Goal: Information Seeking & Learning: Learn about a topic

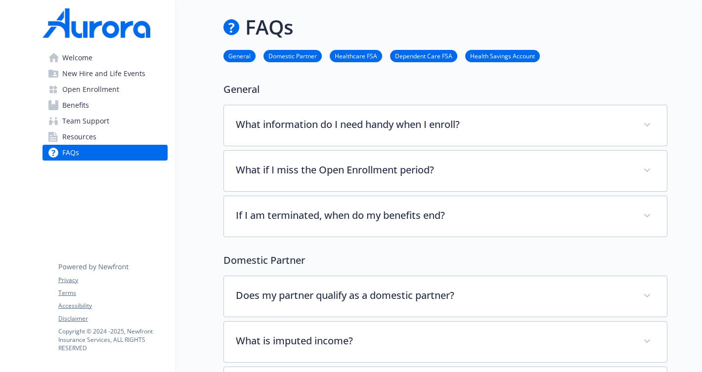
click at [114, 93] on span "Open Enrollment" at bounding box center [90, 90] width 57 height 16
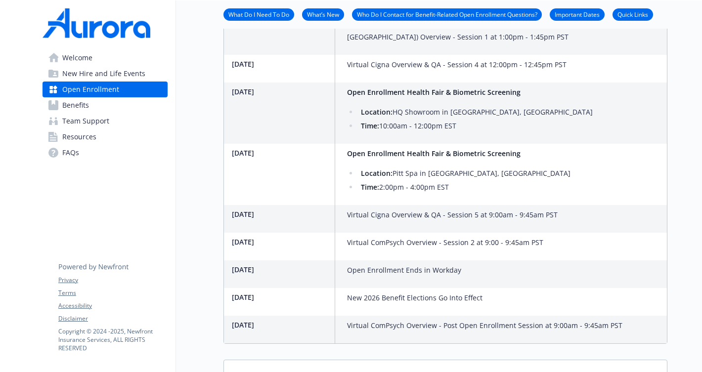
scroll to position [770, 0]
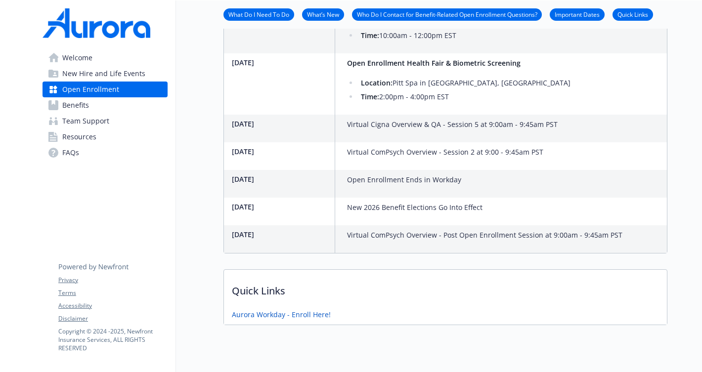
click at [90, 76] on span "New Hire and Life Events" at bounding box center [103, 74] width 83 height 16
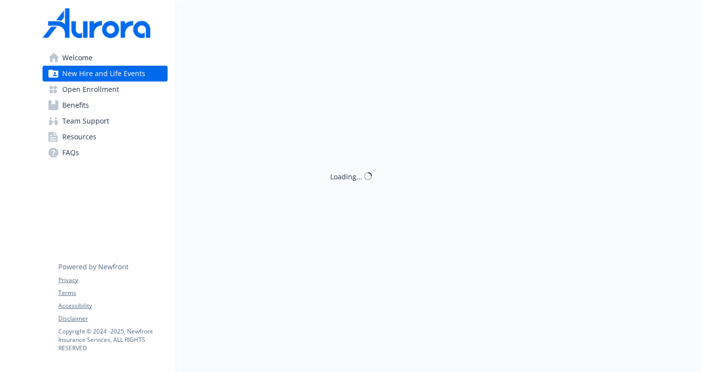
scroll to position [234, 0]
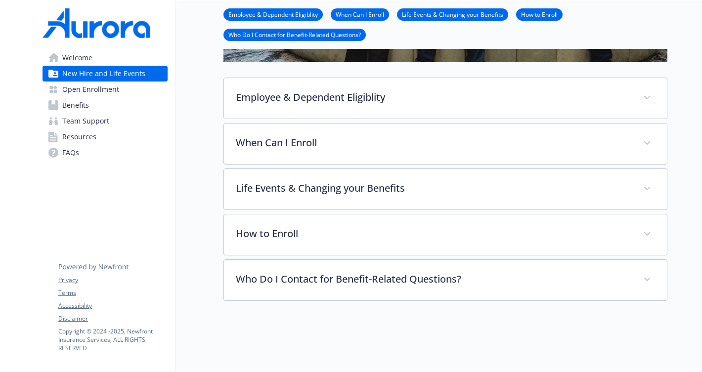
click at [96, 58] on link "Welcome" at bounding box center [105, 58] width 125 height 16
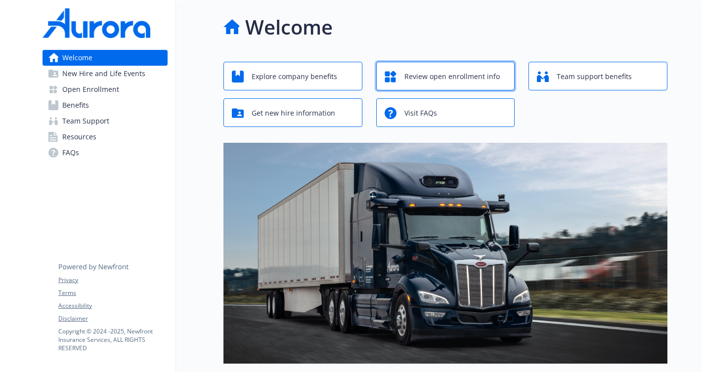
click at [427, 76] on span "Review open enrollment info" at bounding box center [451, 76] width 95 height 19
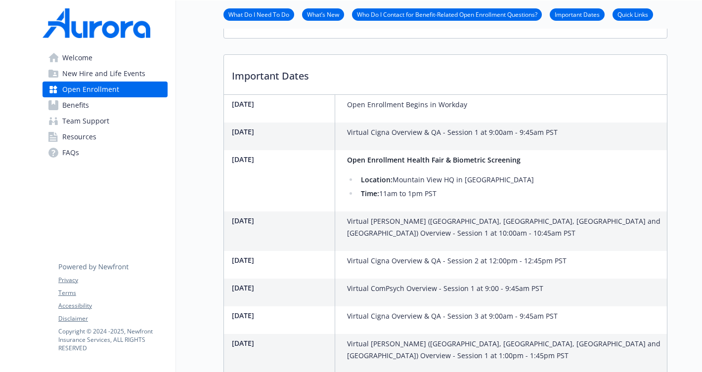
scroll to position [770, 0]
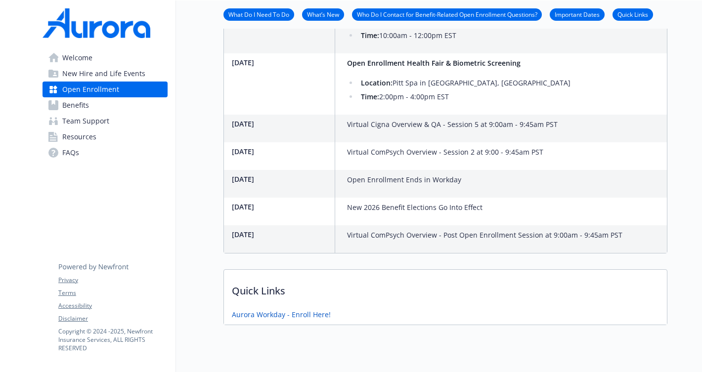
click at [119, 106] on link "Benefits" at bounding box center [105, 105] width 125 height 16
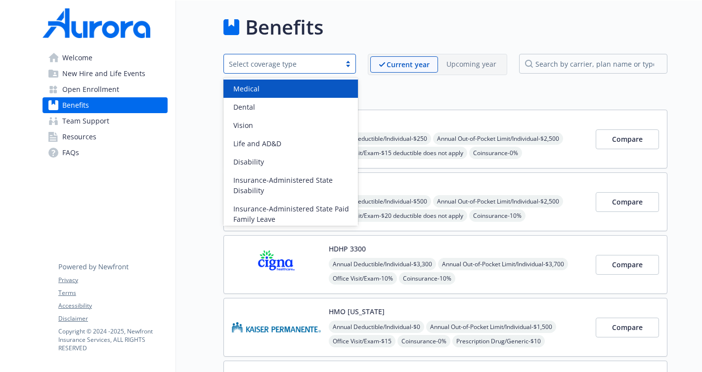
click at [333, 62] on div "Select coverage type" at bounding box center [282, 64] width 107 height 10
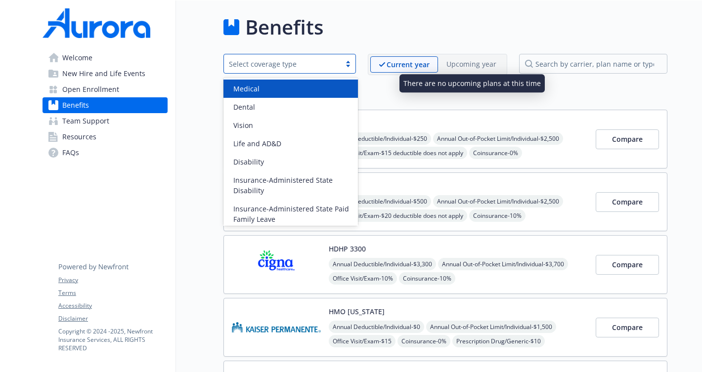
click at [474, 66] on p "Upcoming year" at bounding box center [471, 64] width 50 height 10
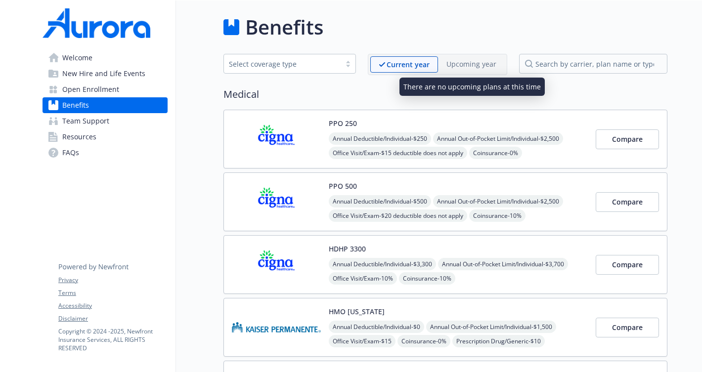
click at [474, 66] on p "Upcoming year" at bounding box center [471, 64] width 50 height 10
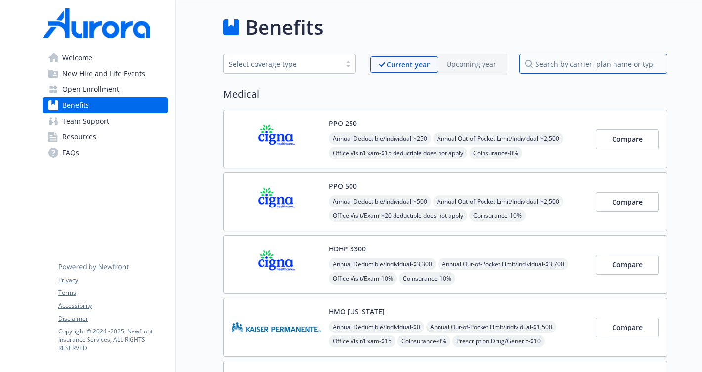
click at [539, 62] on input "search by carrier, plan name or type" at bounding box center [593, 64] width 148 height 20
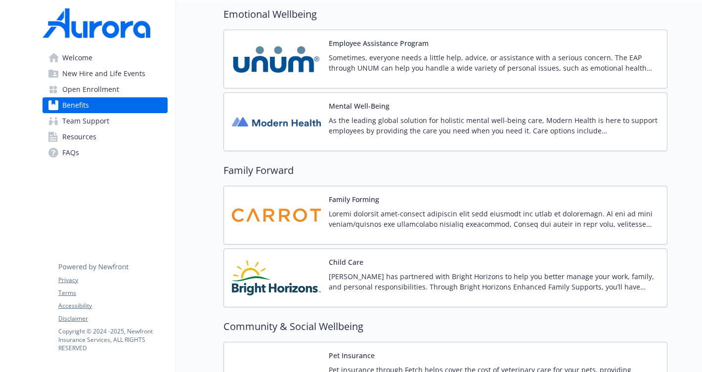
scroll to position [2309, 0]
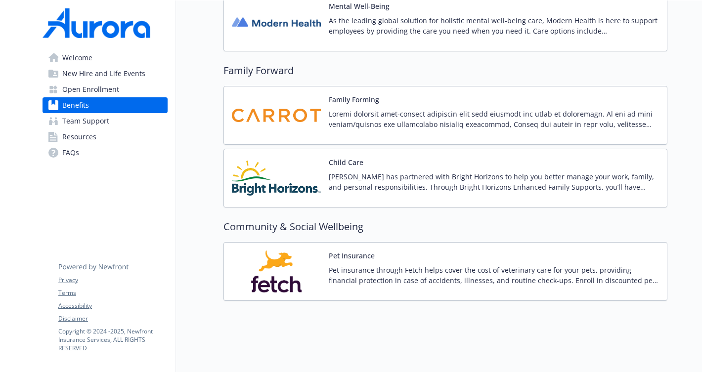
click at [102, 119] on span "Team Support" at bounding box center [85, 121] width 47 height 16
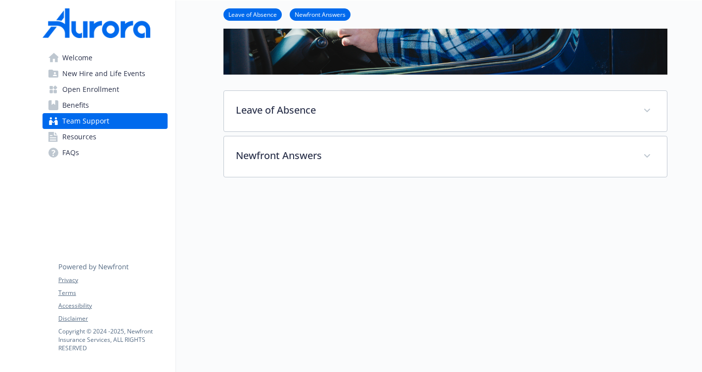
click at [94, 138] on span "Resources" at bounding box center [79, 137] width 34 height 16
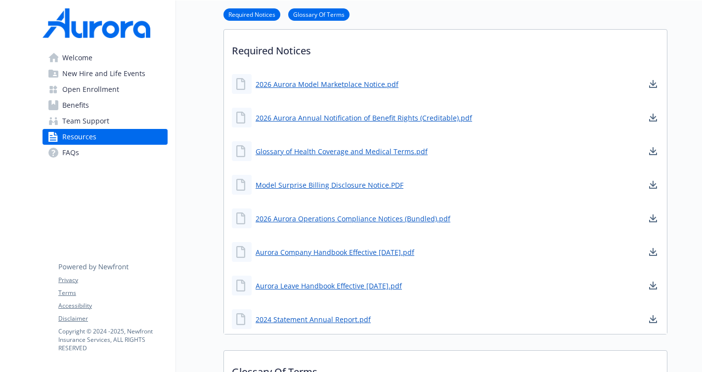
scroll to position [290, 0]
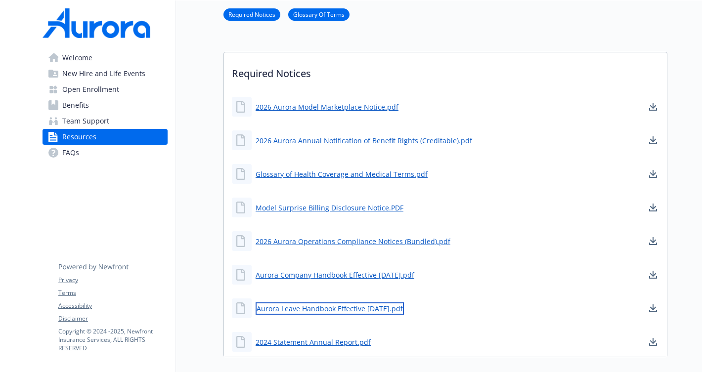
click at [266, 313] on link "Aurora Leave Handbook Effective [DATE].pdf" at bounding box center [330, 309] width 148 height 12
